Goal: Navigation & Orientation: Find specific page/section

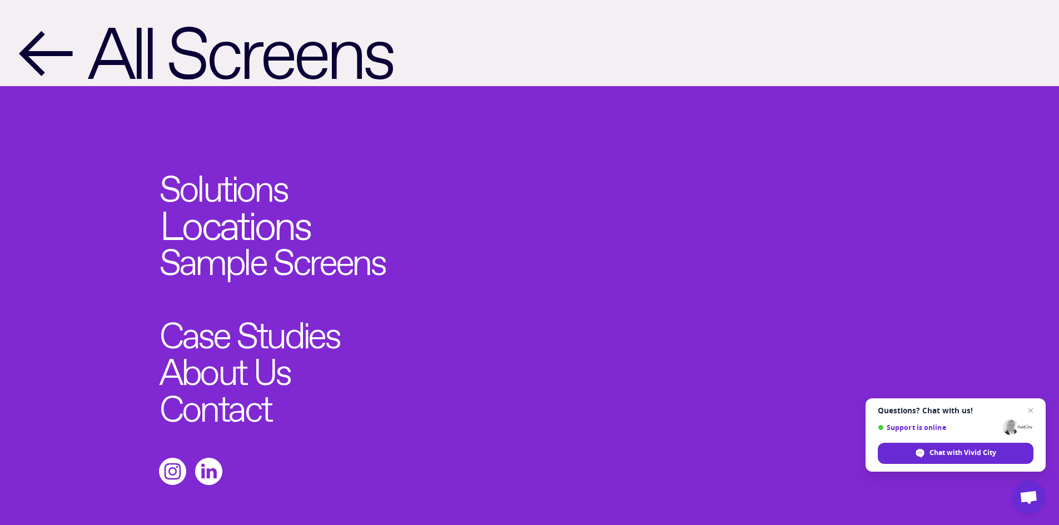
scroll to position [1277, 0]
click at [265, 199] on link "Locations" at bounding box center [235, 219] width 150 height 41
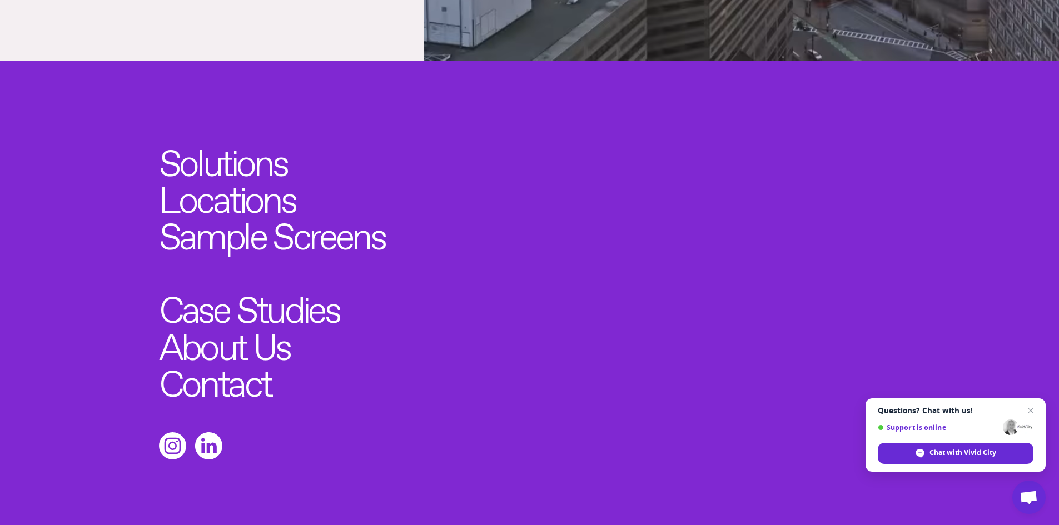
scroll to position [4058, 0]
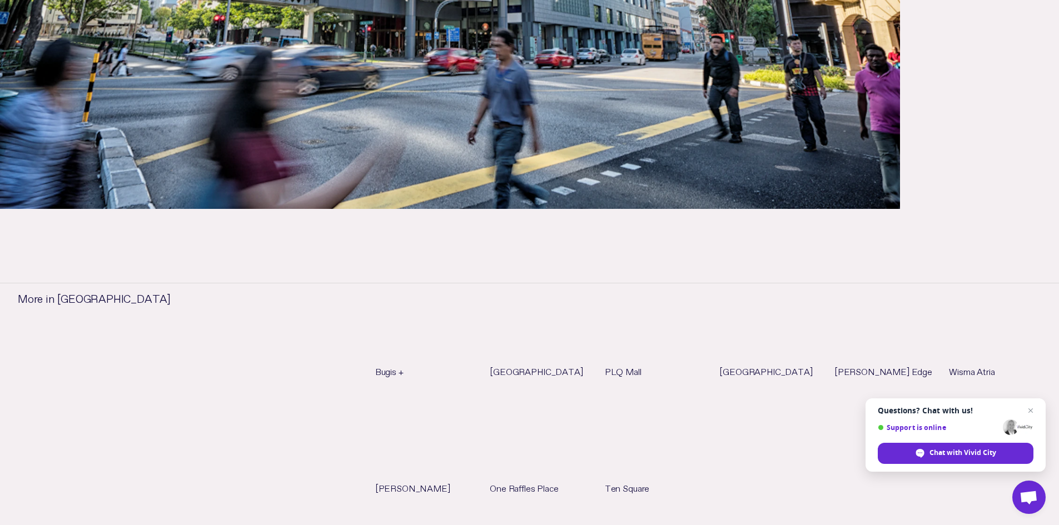
scroll to position [667, 0]
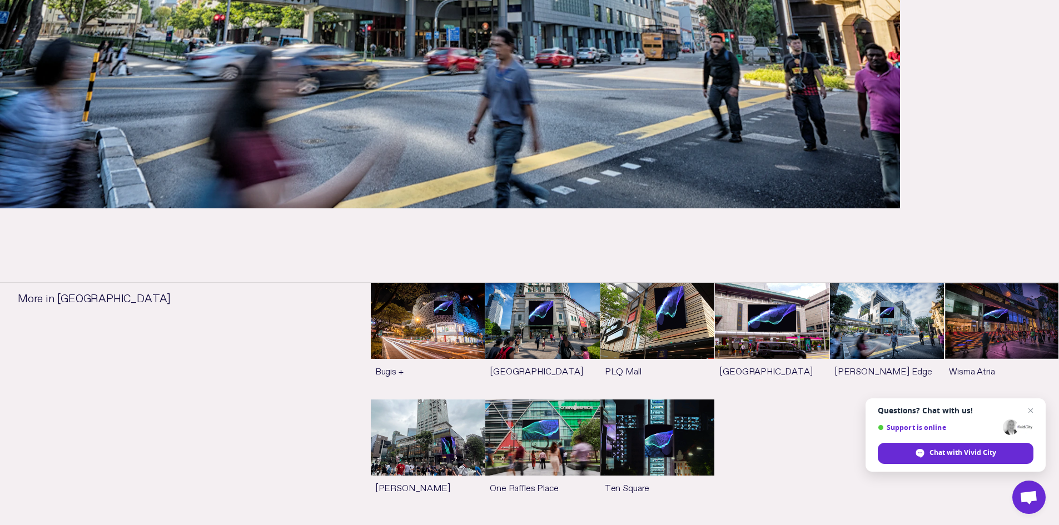
click at [556, 417] on link "See more" at bounding box center [542, 458] width 114 height 116
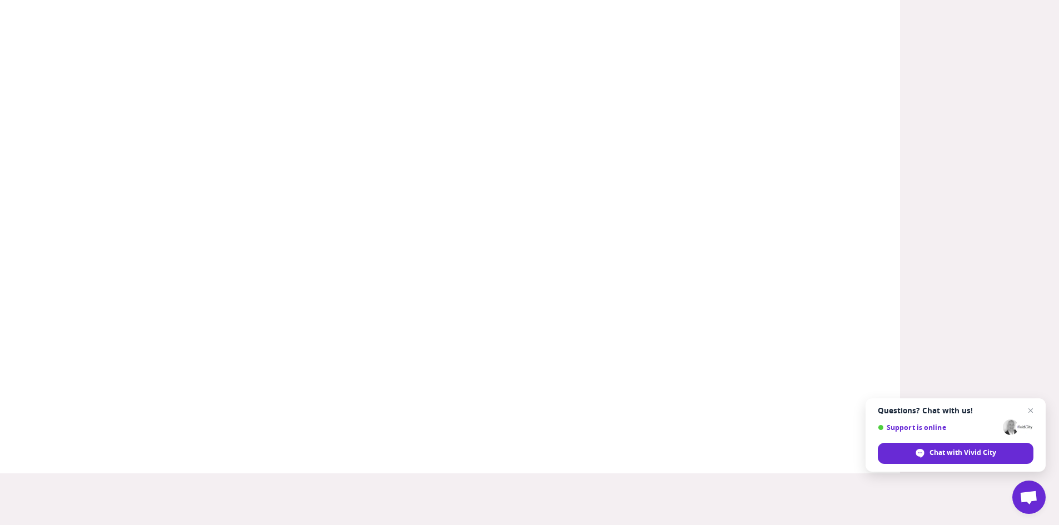
scroll to position [333, 0]
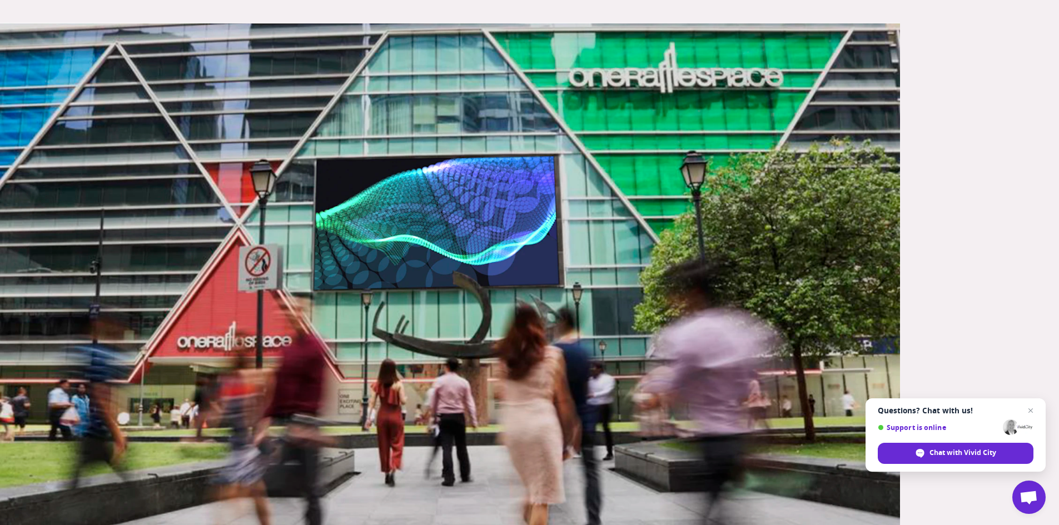
scroll to position [278, 0]
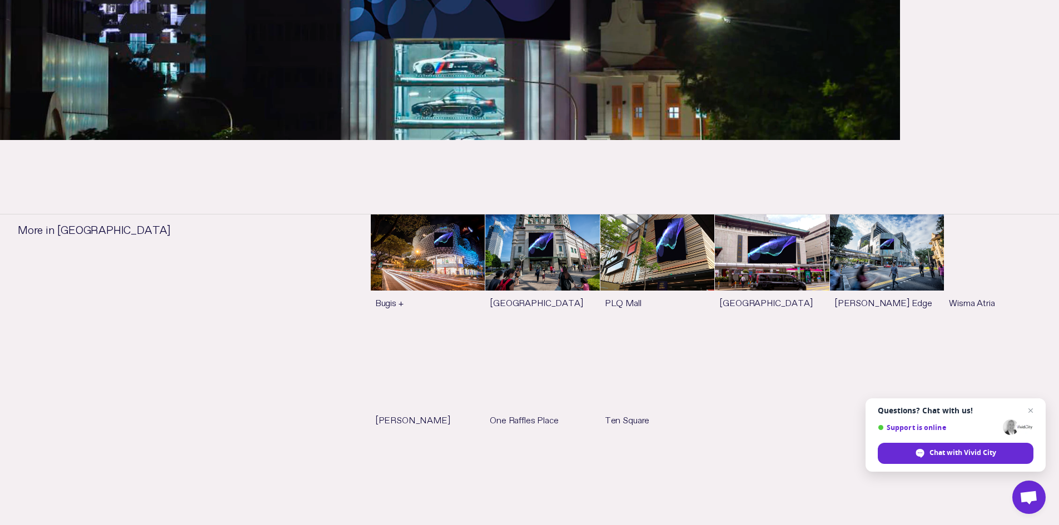
scroll to position [667, 0]
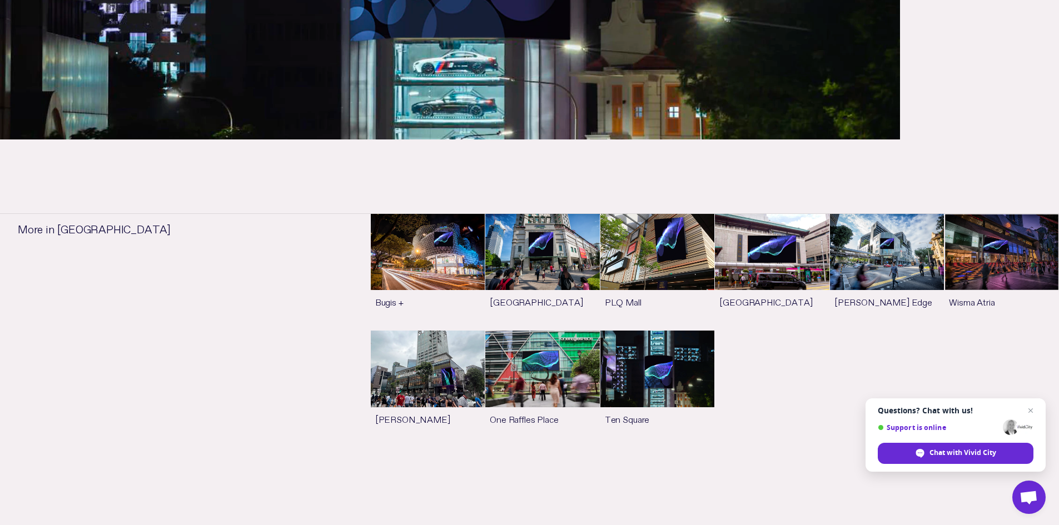
click at [651, 387] on link "See more" at bounding box center [657, 389] width 114 height 116
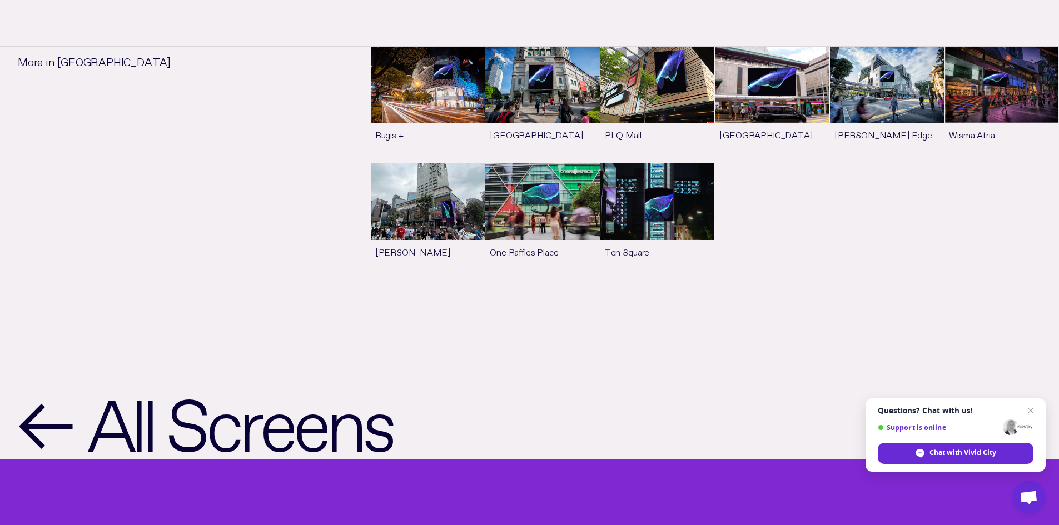
scroll to position [834, 0]
